Goal: Register for event/course

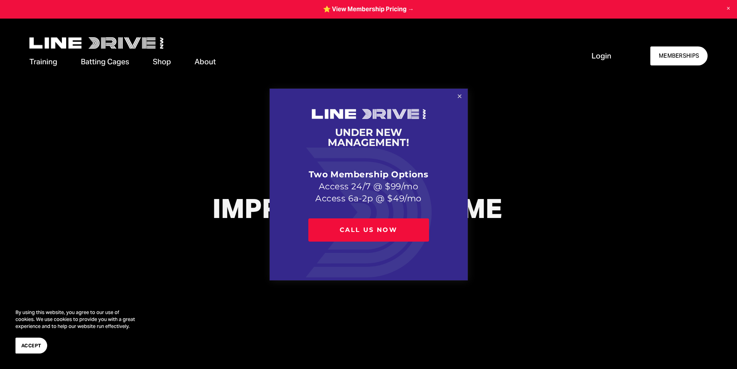
click at [458, 95] on link "Close" at bounding box center [460, 97] width 14 height 14
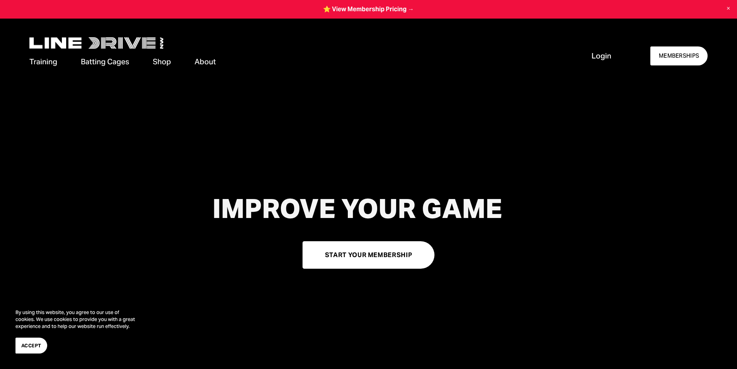
click at [0, 0] on span "Private Lessons" at bounding box center [0, 0] width 0 height 0
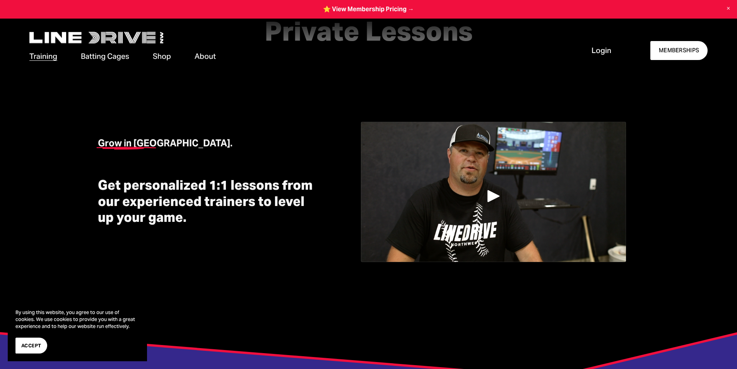
scroll to position [77, 0]
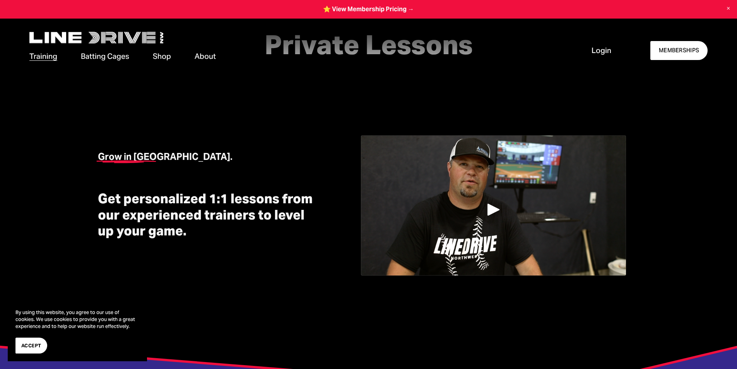
click at [0, 0] on span "Camps & Clinics" at bounding box center [0, 0] width 0 height 0
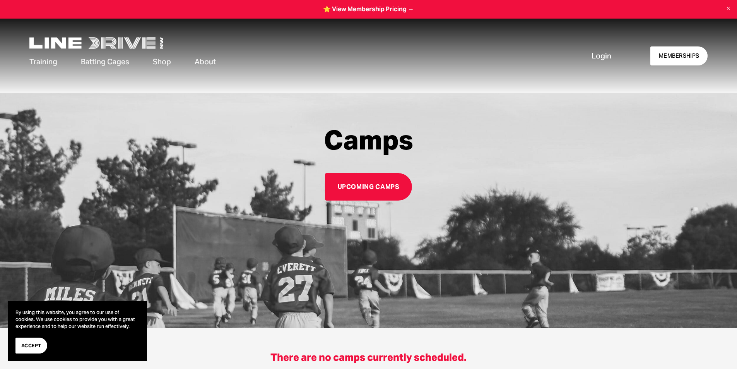
click at [369, 189] on link "Upcoming Camps" at bounding box center [368, 186] width 87 height 27
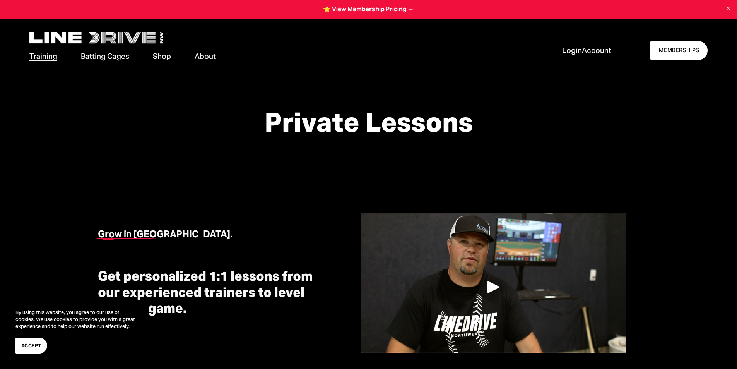
scroll to position [77, 0]
